Goal: Ask a question

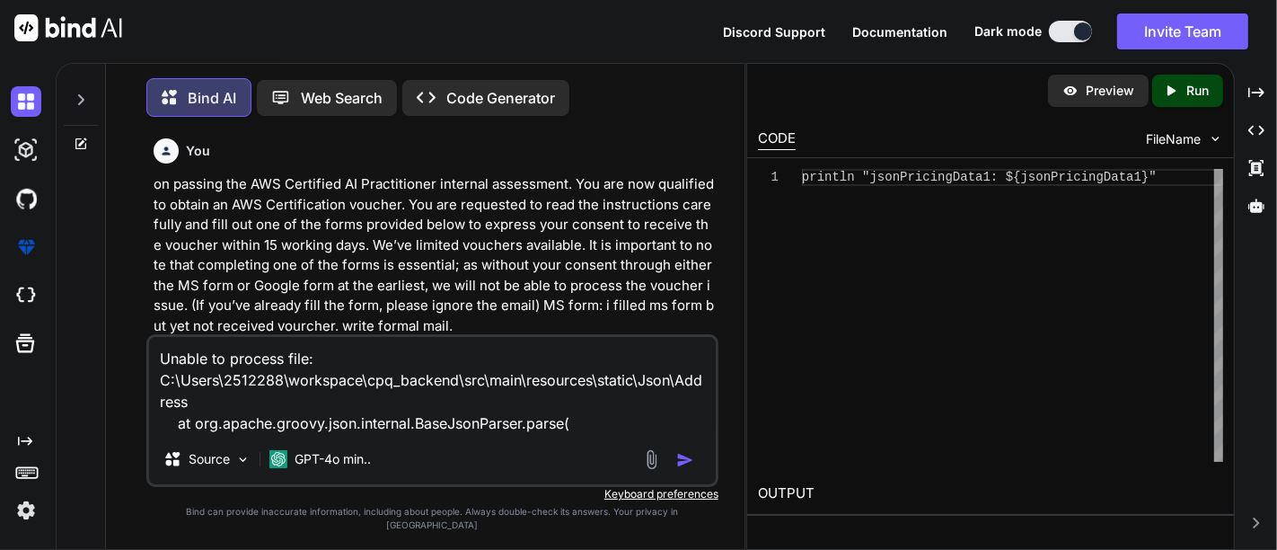
scroll to position [1913, 0]
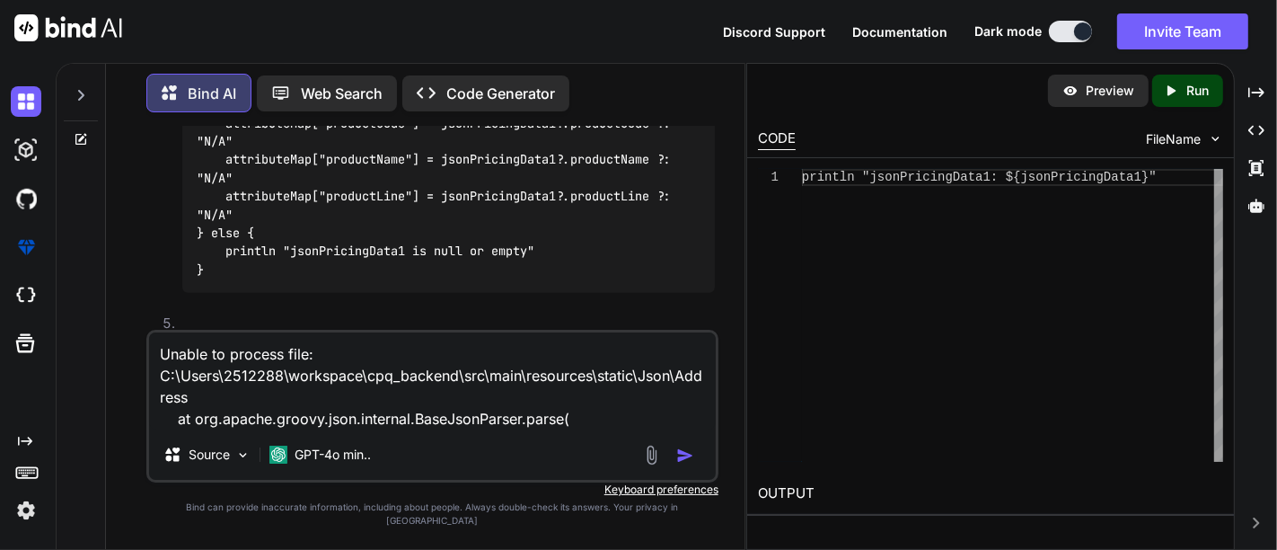
click at [156, 364] on textarea "Unable to process file: C:\Users\2512288\workspace\cpq_backend\src\main\resourc…" at bounding box center [432, 380] width 567 height 97
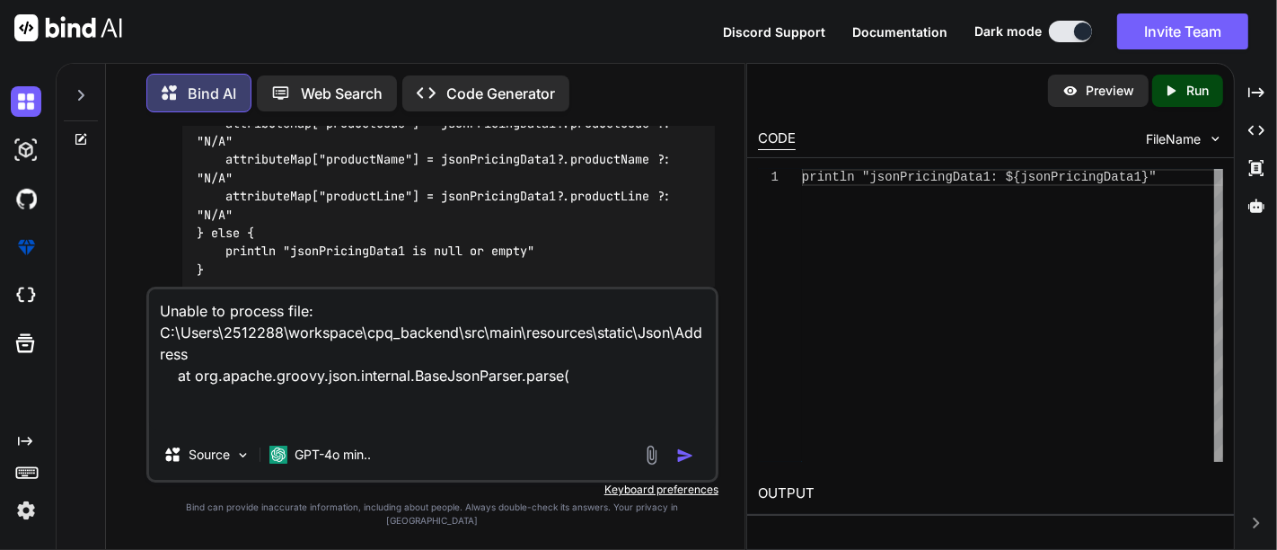
paste textarea "try { // Define the paths for address and product JSON files def addressPath = …"
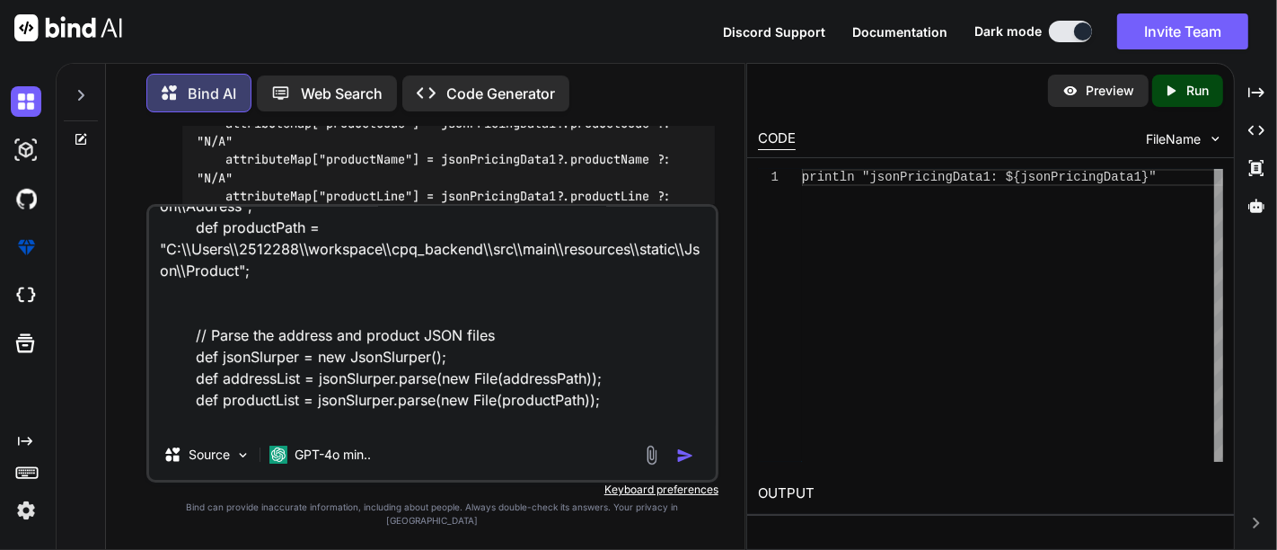
scroll to position [130, 0]
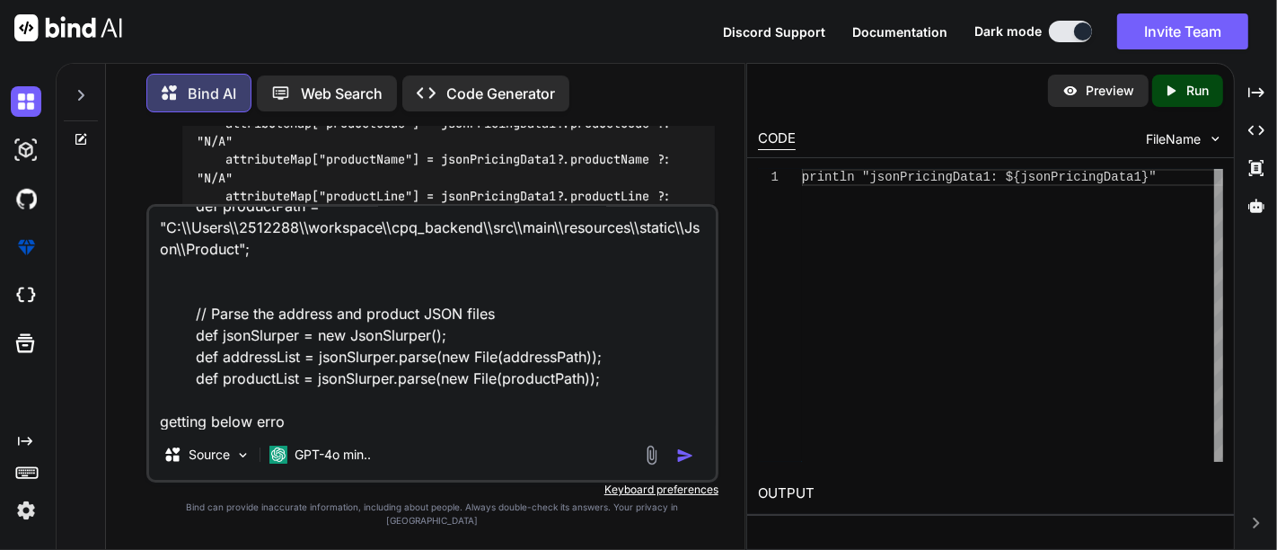
type textarea "try { // Define the paths for address and product JSON files def addressPath = …"
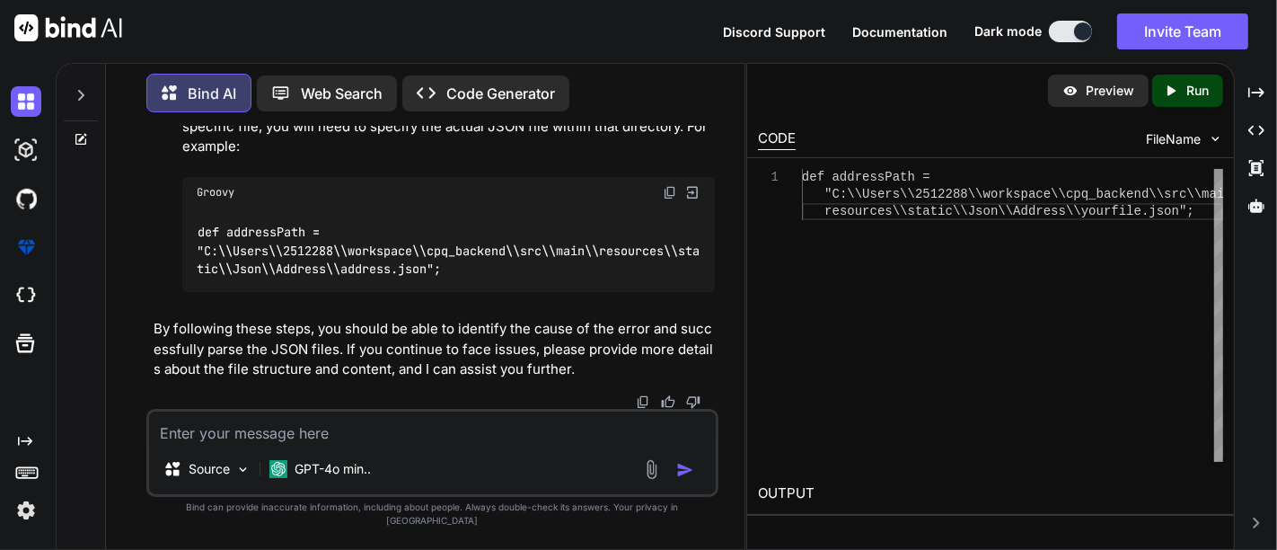
scroll to position [3759, 0]
click at [396, 277] on code "def addressPath = "C:\\Users\\2512288\\workspace\\cpq_backend\\src\\main\\resou…" at bounding box center [448, 250] width 503 height 56
click at [672, 199] on img at bounding box center [670, 192] width 14 height 14
click at [671, 199] on img at bounding box center [670, 192] width 14 height 14
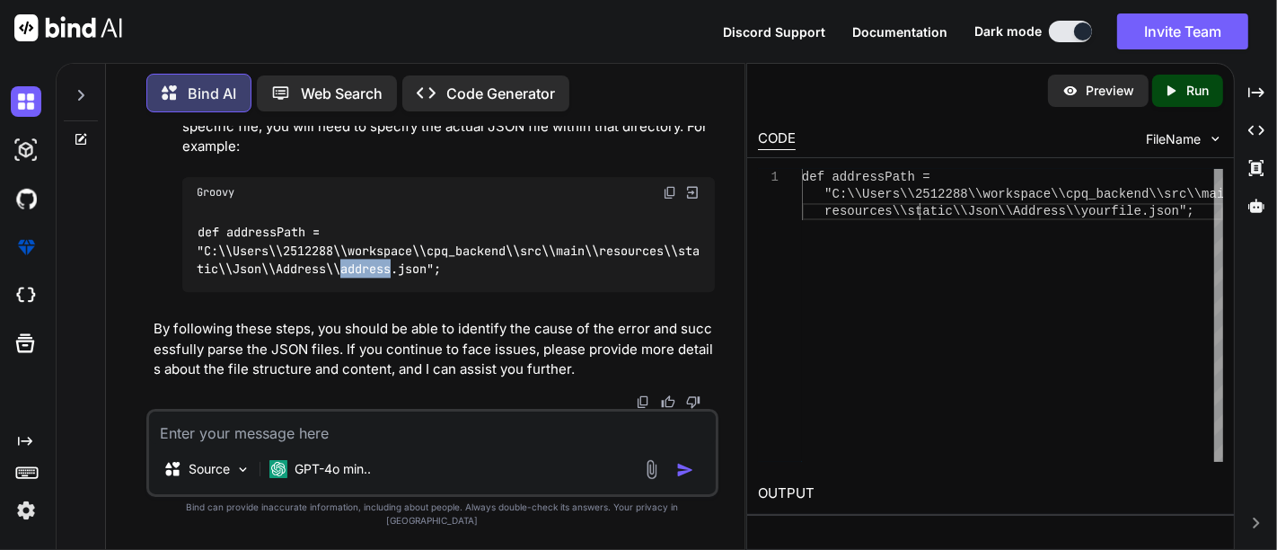
click at [922, 204] on div "def addressPath = "C:\\Users\\2512288\\workspace\\cpq_backend\\src\\ main\\ res…" at bounding box center [1012, 315] width 421 height 293
type textarea "def addressPath = "C:\\Users\\2512288\\workspace\\cpq_backend\\src\\main\\resou…"
